Goal: Task Accomplishment & Management: Complete application form

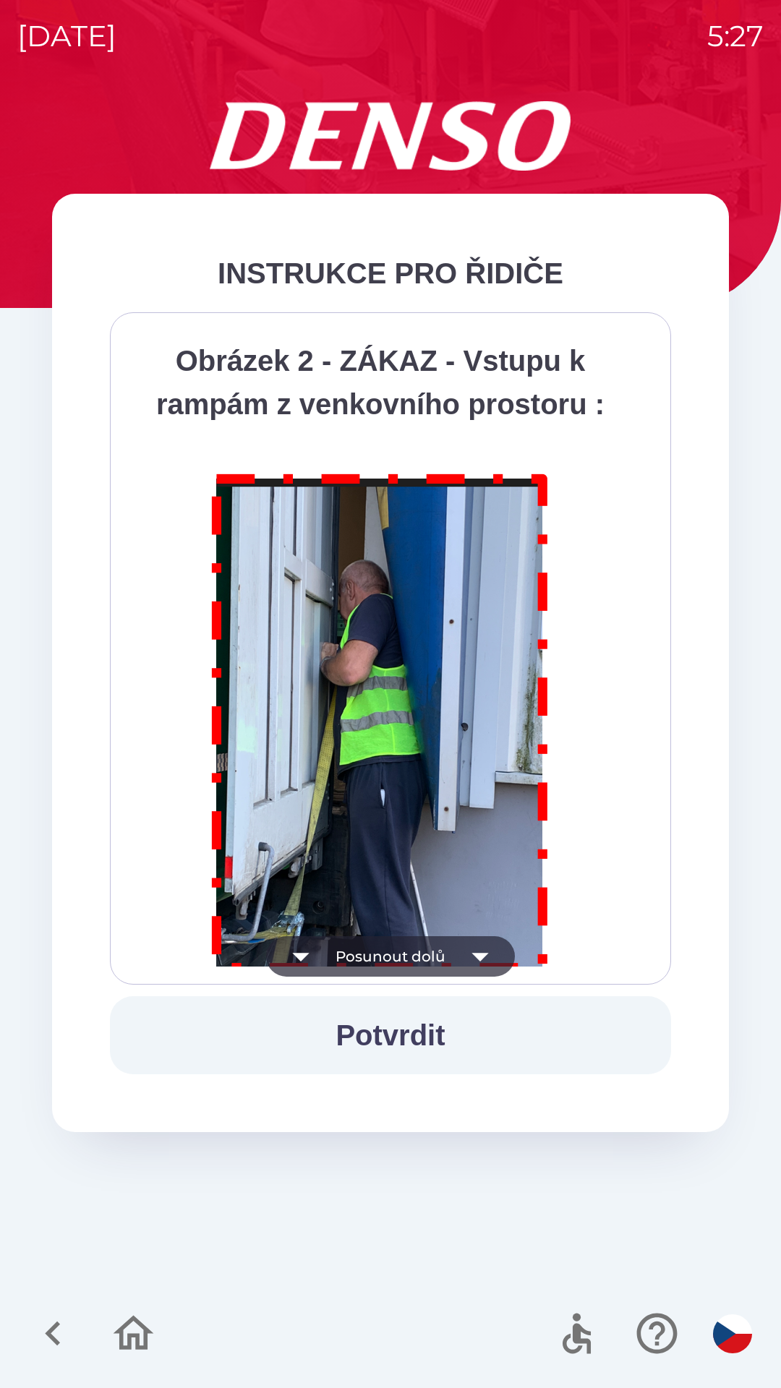
scroll to position [8126, 0]
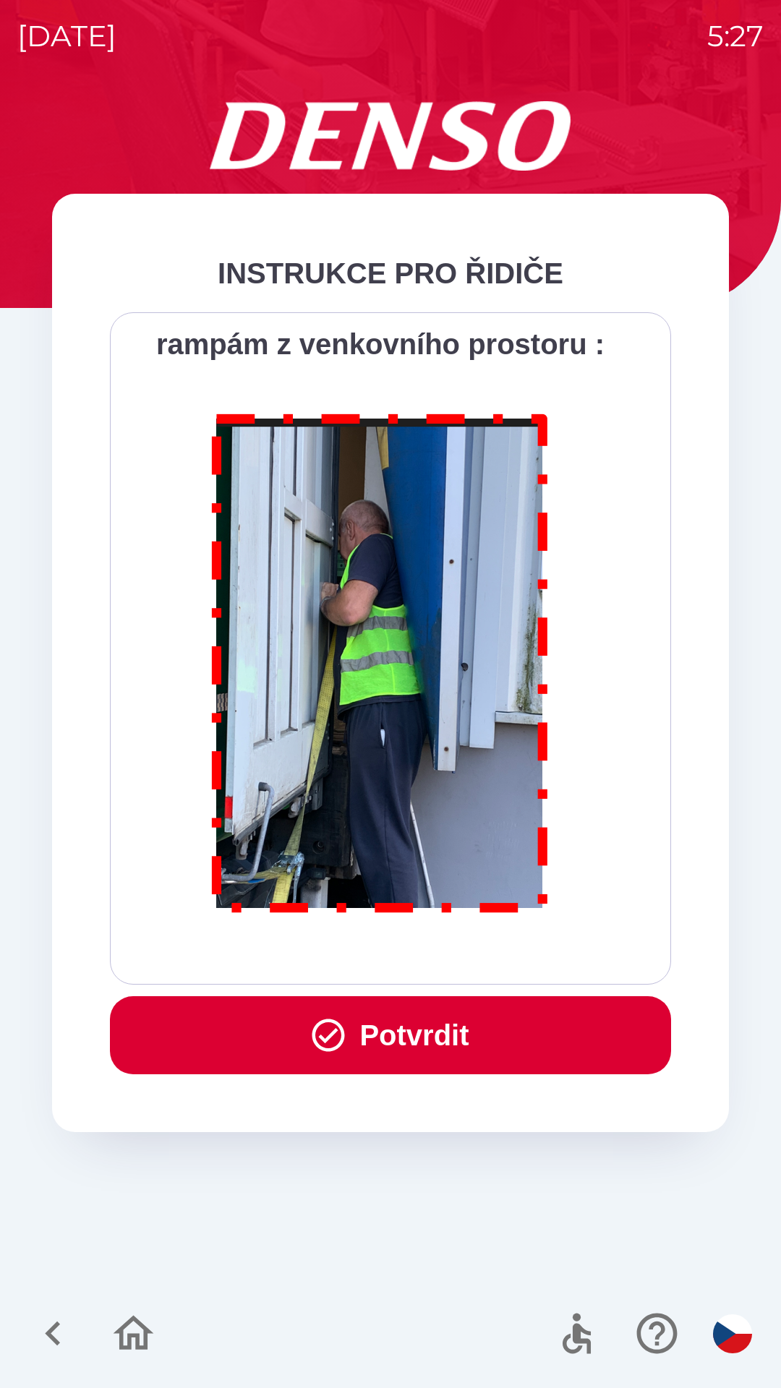
click at [526, 1043] on button "Potvrdit" at bounding box center [390, 1035] width 561 height 78
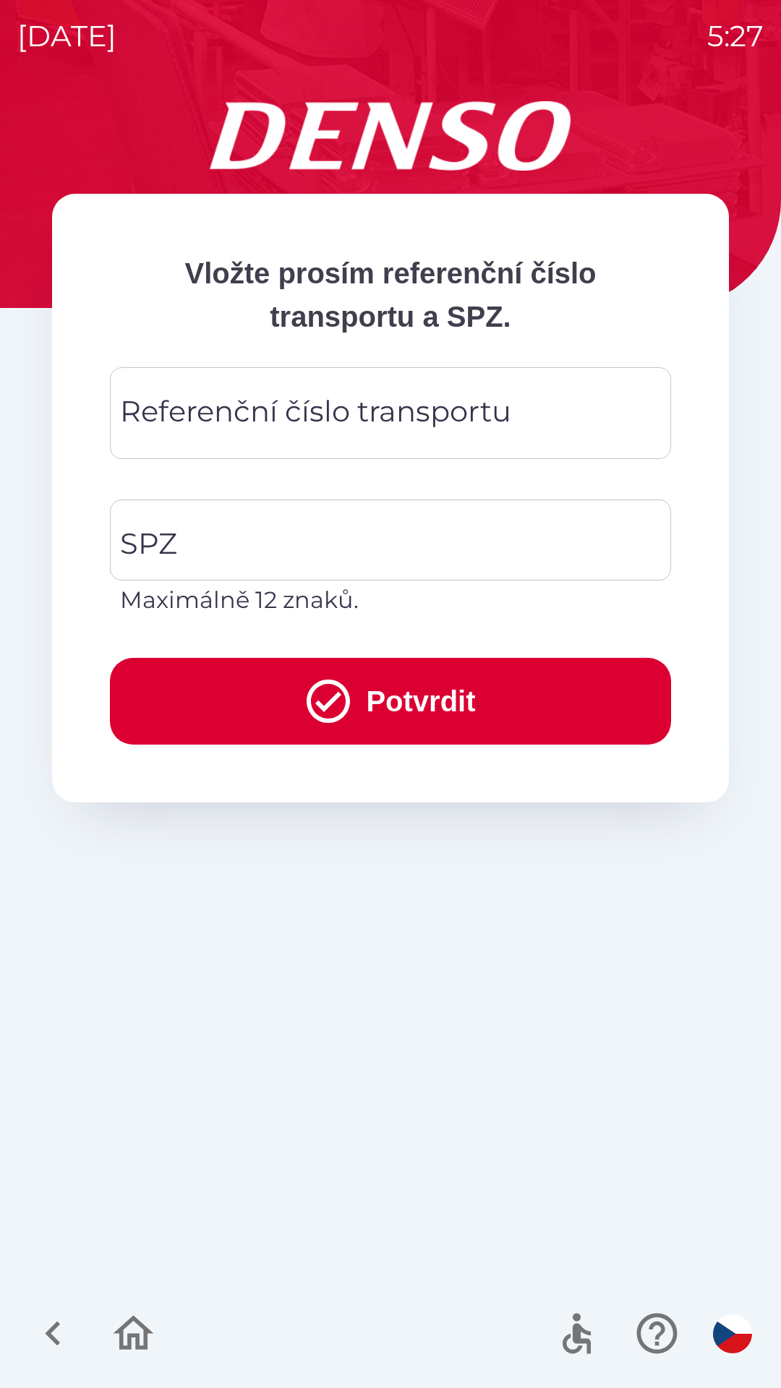
click at [427, 373] on div "Referenční číslo transportu" at bounding box center [390, 413] width 561 height 92
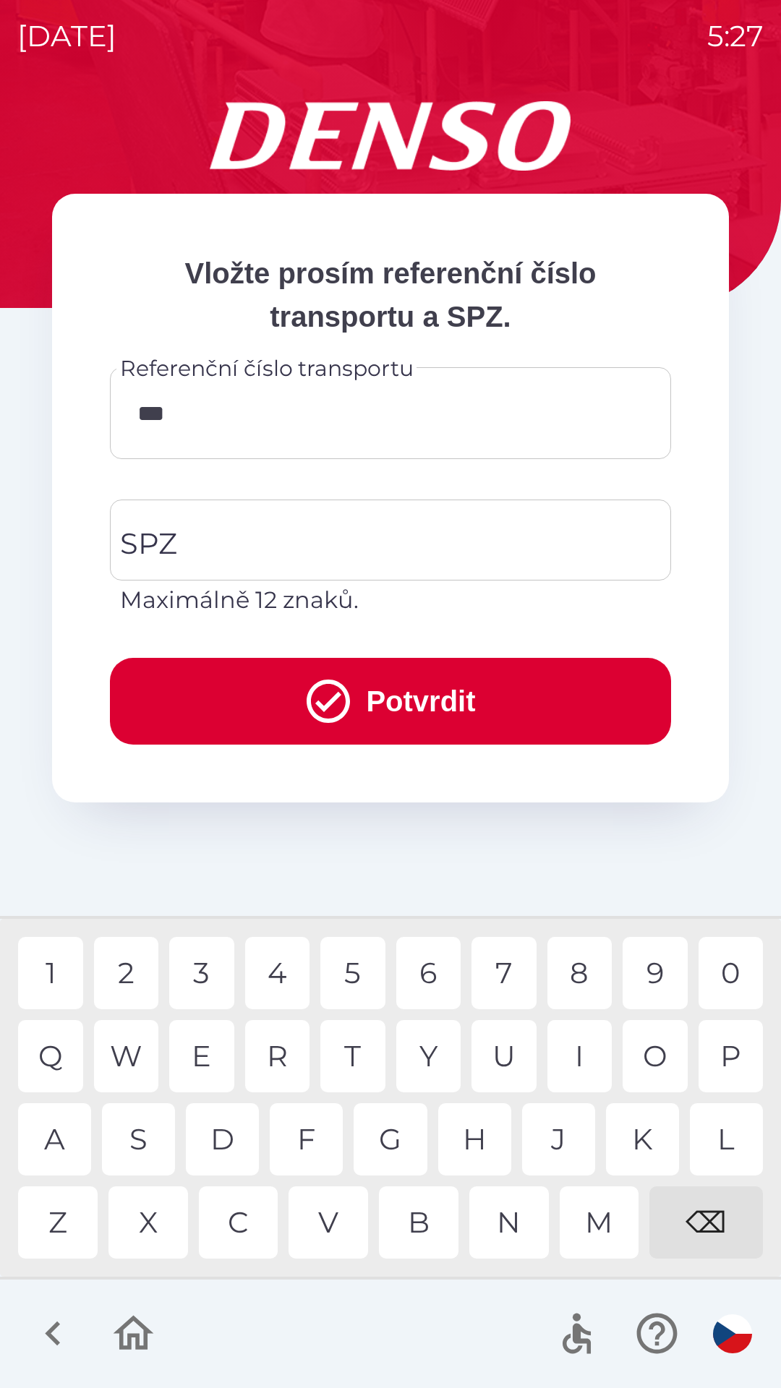
click at [60, 960] on div "1" at bounding box center [50, 973] width 65 height 72
click at [737, 973] on div "0" at bounding box center [731, 973] width 65 height 72
type input "******"
click at [338, 540] on input "SPZ" at bounding box center [379, 540] width 526 height 68
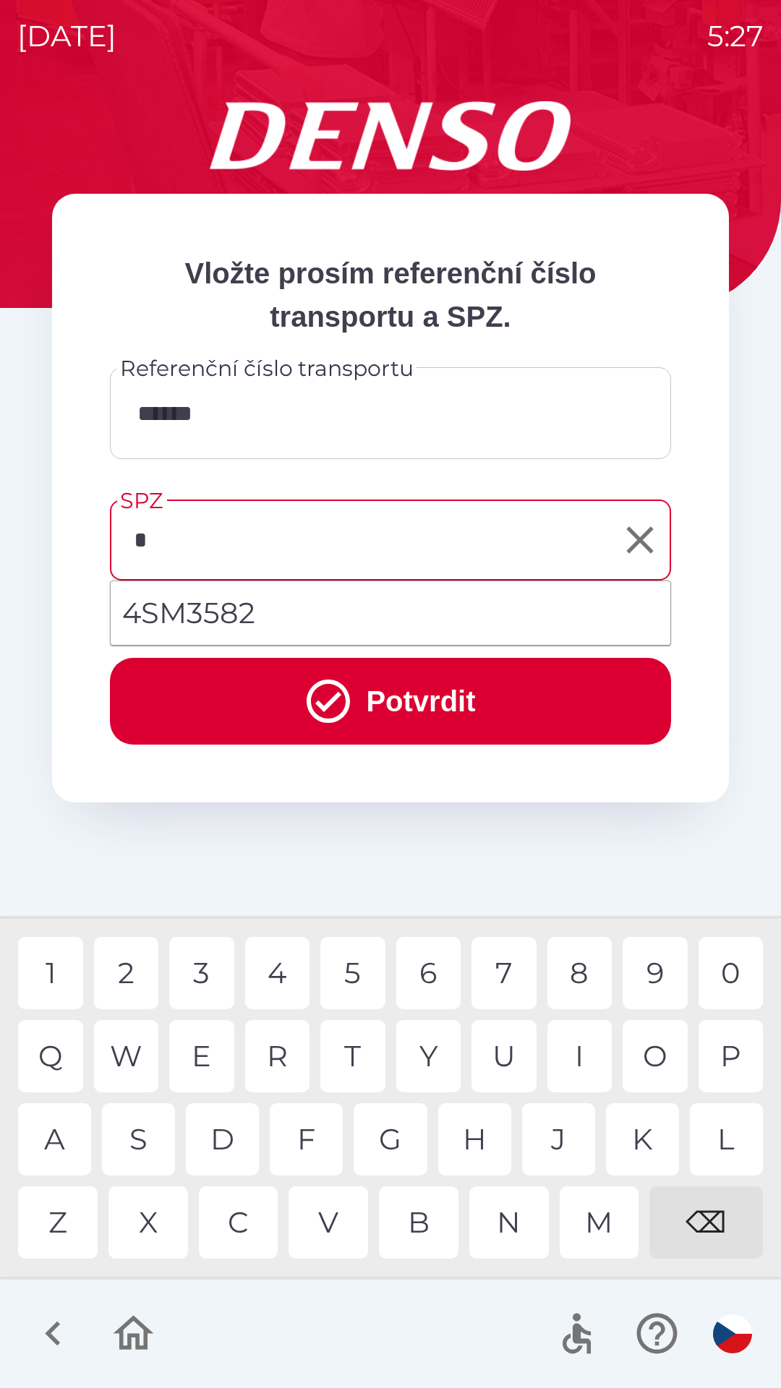
click at [273, 976] on div "4" at bounding box center [277, 973] width 65 height 72
click at [350, 973] on div "5" at bounding box center [352, 973] width 65 height 72
type input "*******"
click at [118, 960] on div "2" at bounding box center [126, 973] width 65 height 72
click at [336, 690] on icon "submit" at bounding box center [328, 701] width 43 height 43
